Goal: Communication & Community: Share content

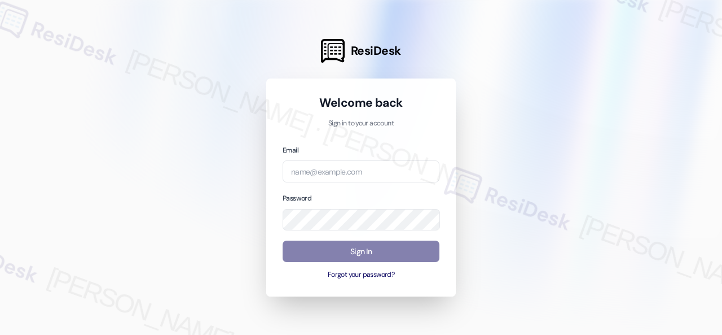
click at [595, 186] on div at bounding box center [361, 167] width 722 height 335
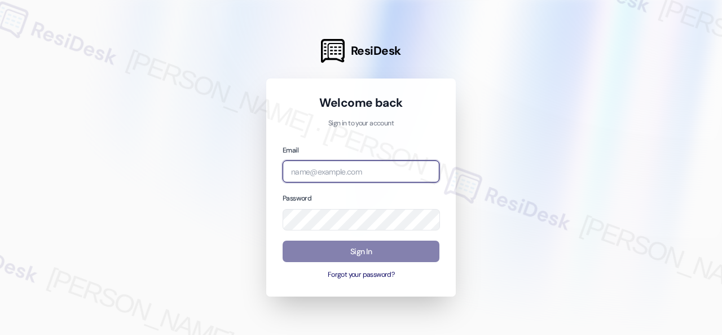
click at [354, 165] on input "email" at bounding box center [361, 171] width 157 height 22
paste input "automated-surveys-birchstone_residential-resen.fifteen@birchstone_[DOMAIN_NAME]"
type input "automated-surveys-birchstone_residential-resen.fifteen@birchstone_[DOMAIN_NAME]"
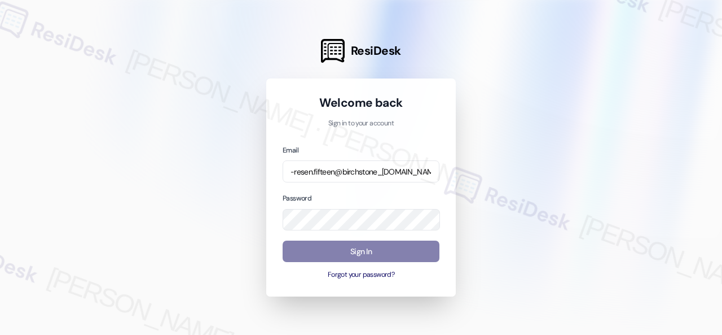
scroll to position [0, 0]
click at [569, 207] on div at bounding box center [361, 167] width 722 height 335
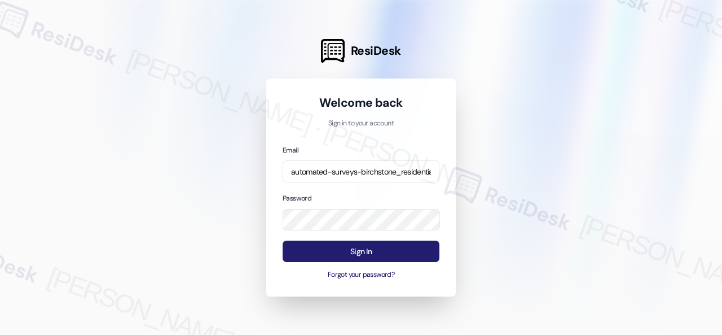
click at [358, 246] on button "Sign In" at bounding box center [361, 251] width 157 height 22
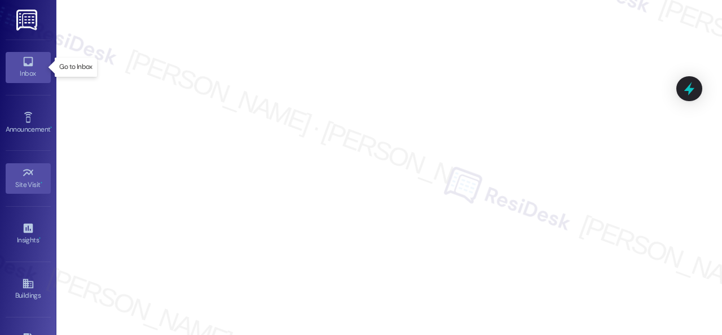
click at [22, 63] on icon at bounding box center [28, 61] width 12 height 12
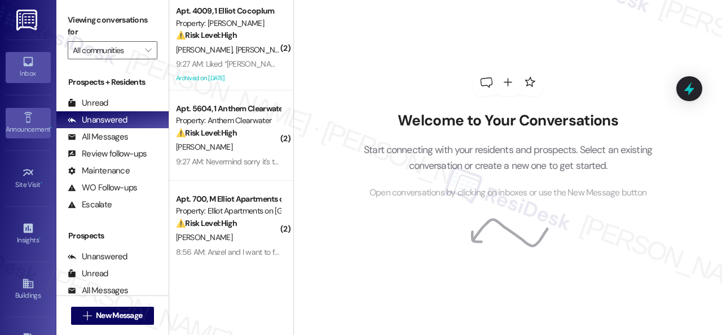
click at [17, 121] on link "Announcement •" at bounding box center [28, 123] width 45 height 30
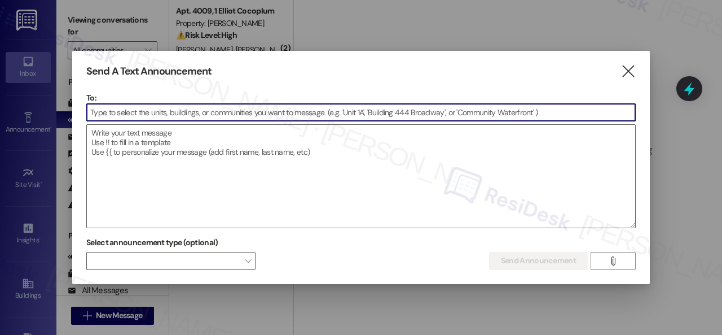
click at [255, 113] on input at bounding box center [361, 112] width 548 height 17
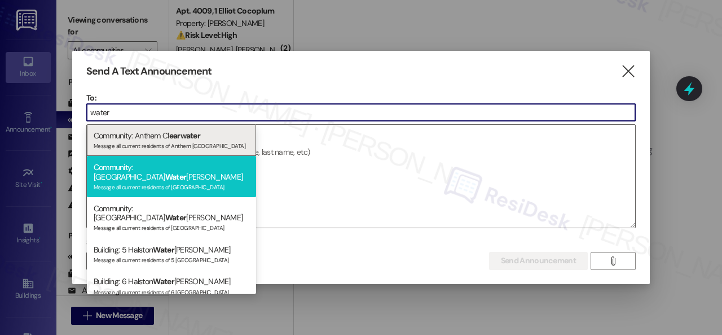
type input "water"
click at [183, 172] on span "Water" at bounding box center [175, 177] width 21 height 10
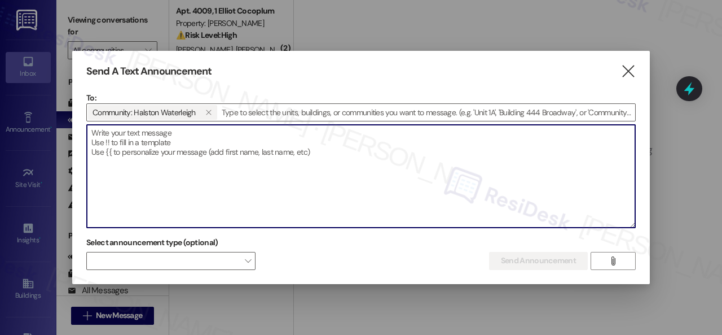
click at [213, 137] on textarea at bounding box center [361, 176] width 548 height 103
paste textarea "Hi {{first_name}}, Wine Down [DATE] is happening [DATE], [DATE], from 6:00–7:00…"
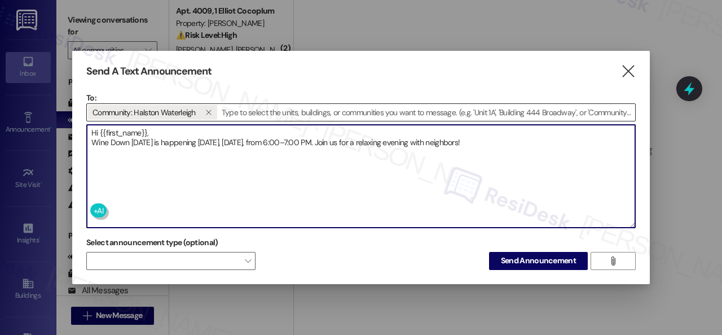
click at [194, 121] on div "To: Community: [PERSON_NAME]   Drop image file here Hi {{first_name}}, Wine D…" at bounding box center [361, 160] width 550 height 136
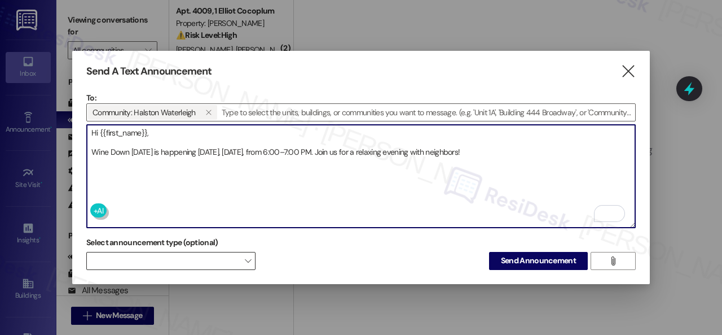
type textarea "Hi {{first_name}}, Wine Down [DATE] is happening [DATE], [DATE], from 6:00–7:00…"
click at [217, 258] on span at bounding box center [170, 261] width 169 height 18
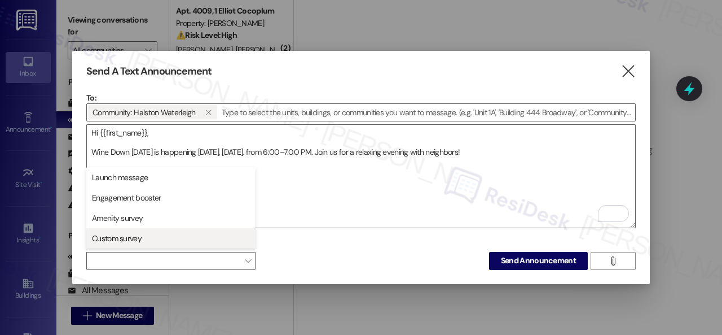
click at [139, 243] on span "Custom survey" at bounding box center [117, 237] width 50 height 11
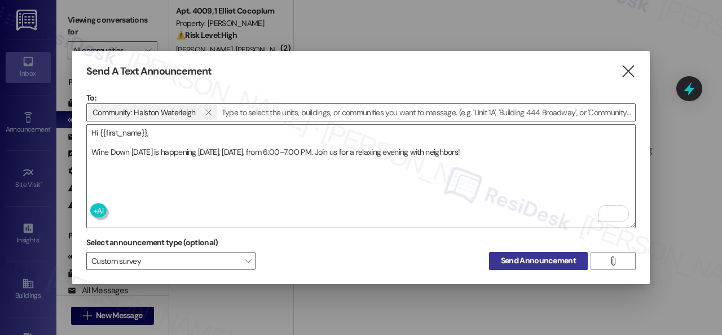
click at [505, 257] on span "Send Announcement" at bounding box center [538, 260] width 75 height 12
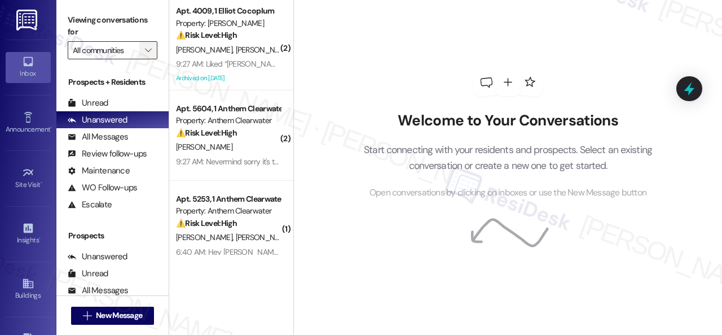
click at [145, 49] on icon "" at bounding box center [148, 50] width 6 height 9
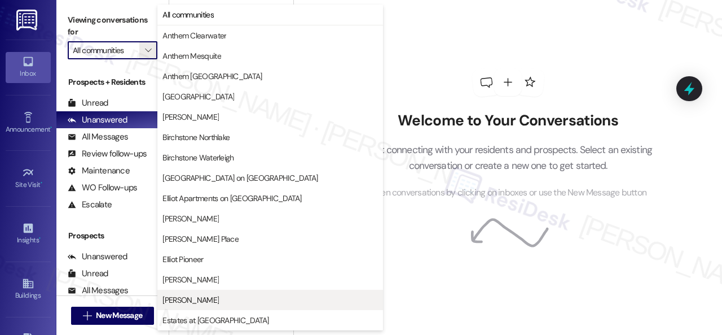
scroll to position [282, 0]
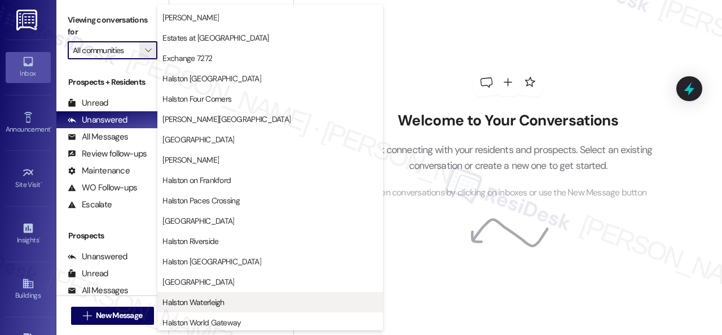
click at [211, 296] on span "Halston Waterleigh" at bounding box center [194, 301] width 62 height 11
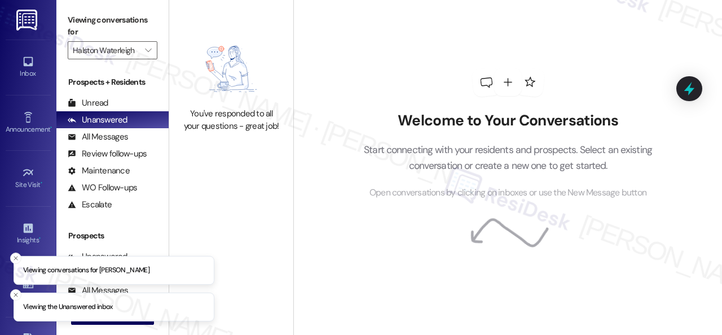
type input "Halston Waterleigh"
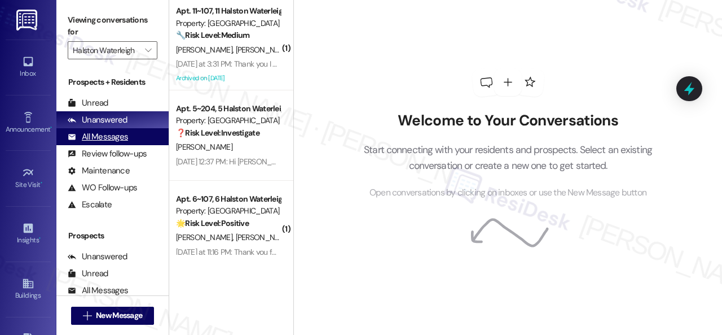
click at [110, 139] on div "All Messages" at bounding box center [98, 137] width 60 height 12
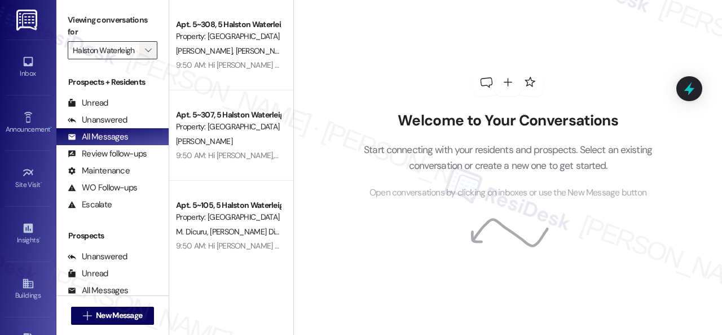
click at [146, 49] on icon "" at bounding box center [148, 50] width 6 height 9
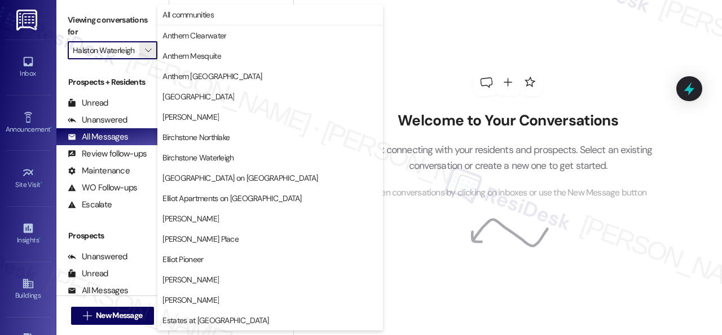
click at [471, 41] on div "Welcome to Your Conversations Start connecting with your residents and prospect…" at bounding box center [508, 133] width 339 height 267
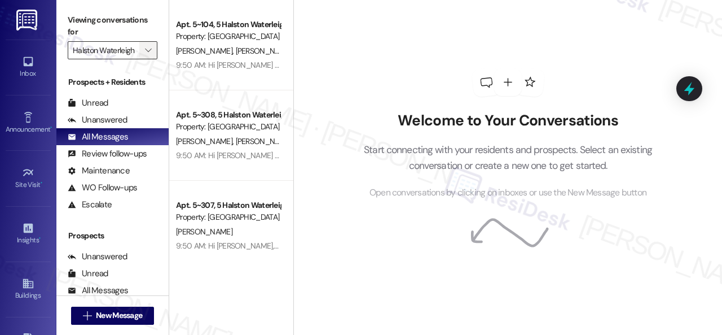
click at [143, 54] on span "" at bounding box center [148, 50] width 11 height 18
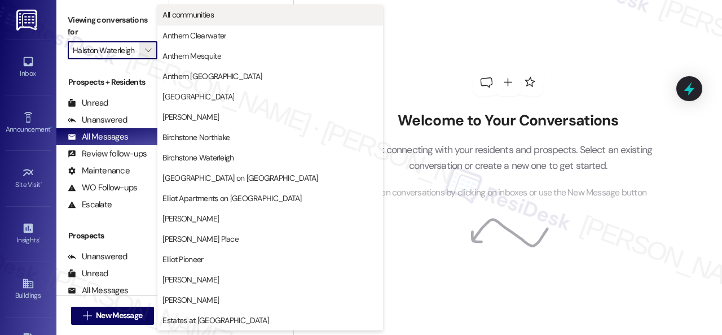
click at [189, 15] on span "All communities" at bounding box center [188, 14] width 51 height 11
